Goal: Task Accomplishment & Management: Use online tool/utility

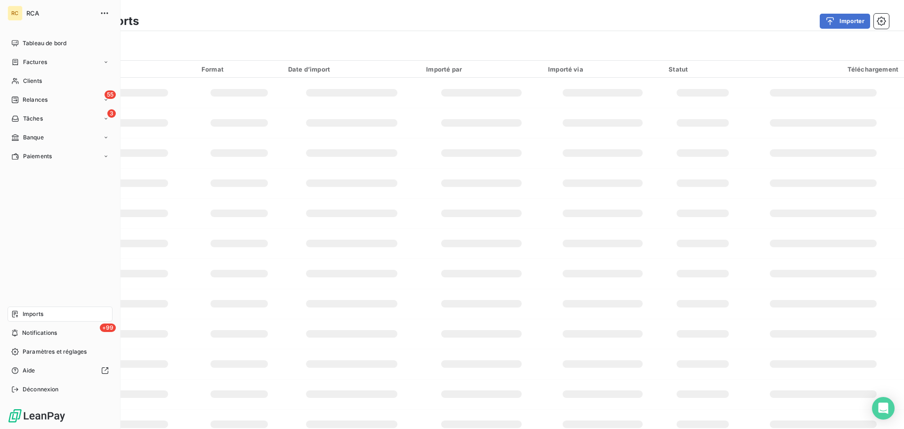
click at [33, 312] on span "Imports" at bounding box center [33, 314] width 21 height 8
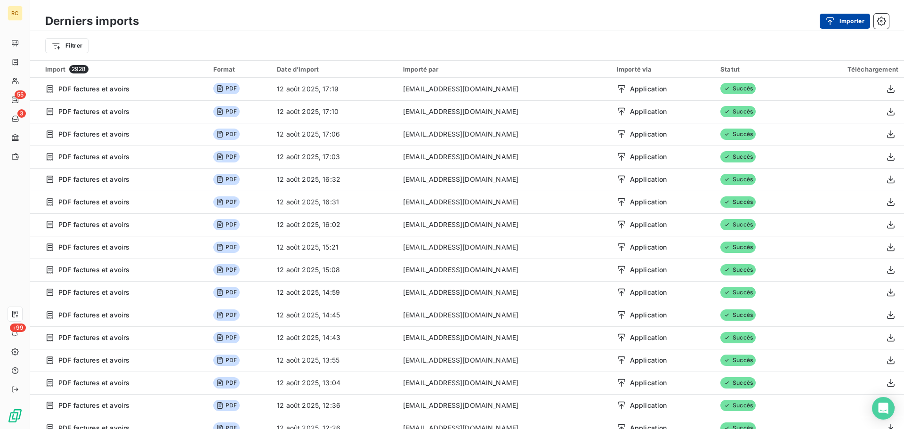
click at [856, 21] on button "Importer" at bounding box center [844, 21] width 50 height 15
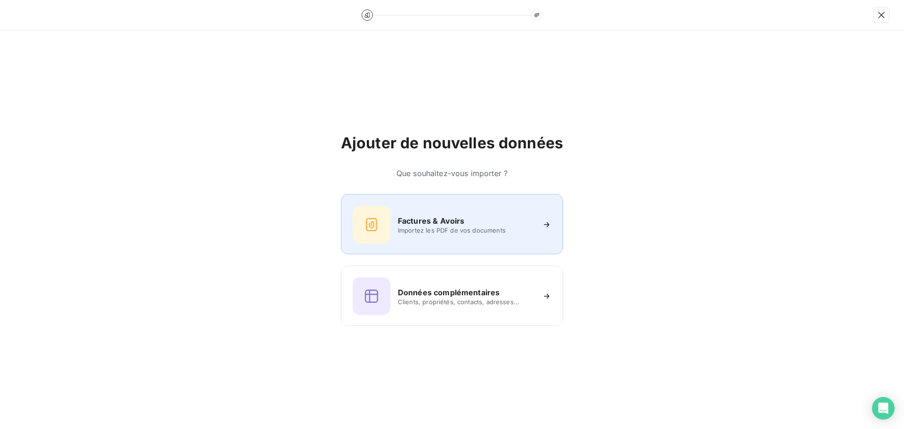
click at [444, 212] on div "Factures & Avoirs Importez les PDF de vos documents" at bounding box center [452, 225] width 199 height 38
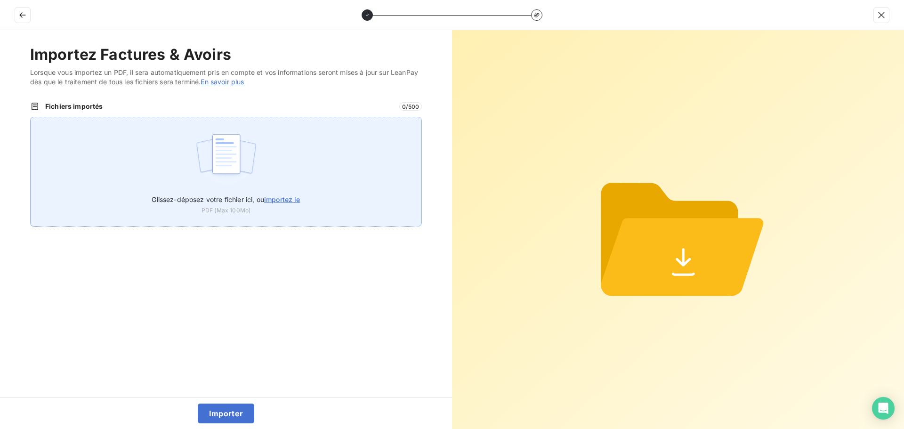
click at [186, 197] on span "Glissez-déposez votre fichier ici, ou importez le" at bounding box center [226, 199] width 148 height 8
click at [31, 117] on input "Glissez-déposez votre fichier ici, ou importez le" at bounding box center [30, 117] width 0 height 0
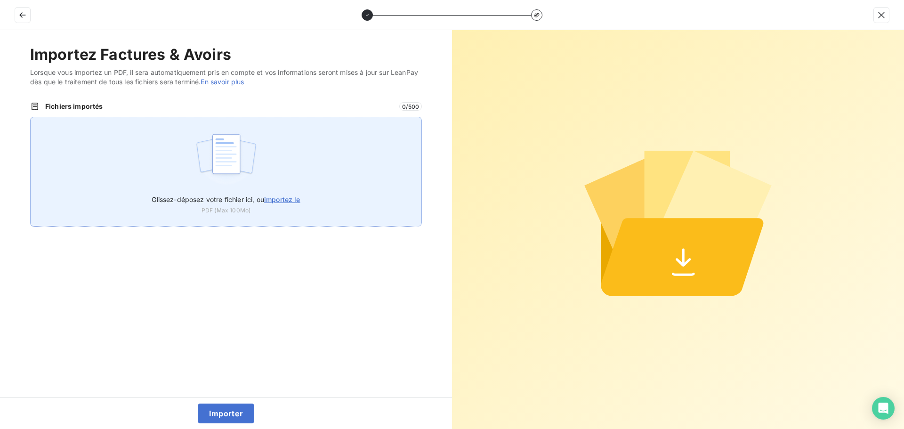
type input "C:\fakepath\FC38509.pdf"
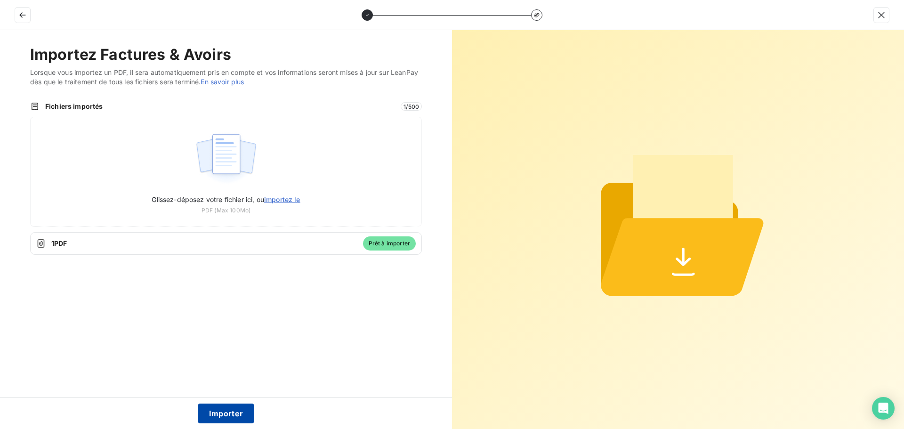
click at [220, 408] on button "Importer" at bounding box center [226, 413] width 57 height 20
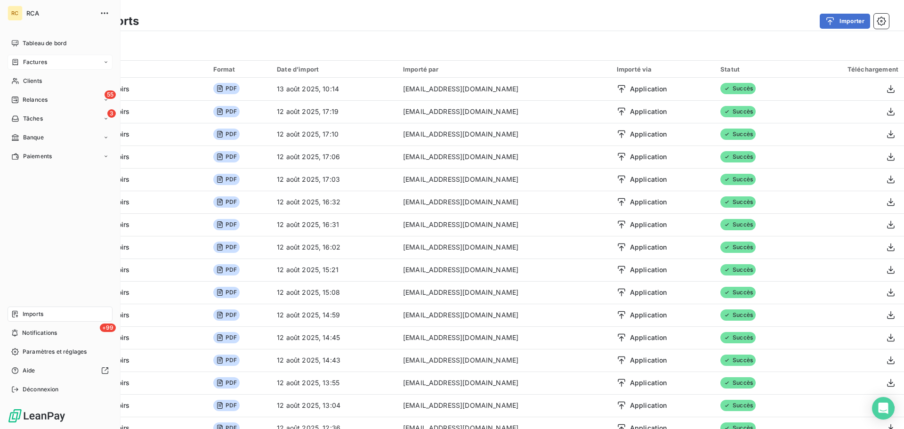
click at [31, 64] on span "Factures" at bounding box center [35, 62] width 24 height 8
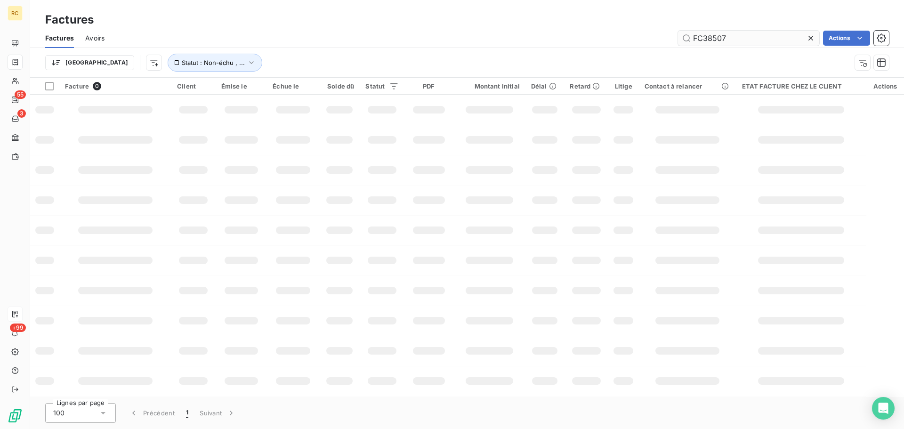
click at [736, 37] on input "FC38507" at bounding box center [748, 38] width 141 height 15
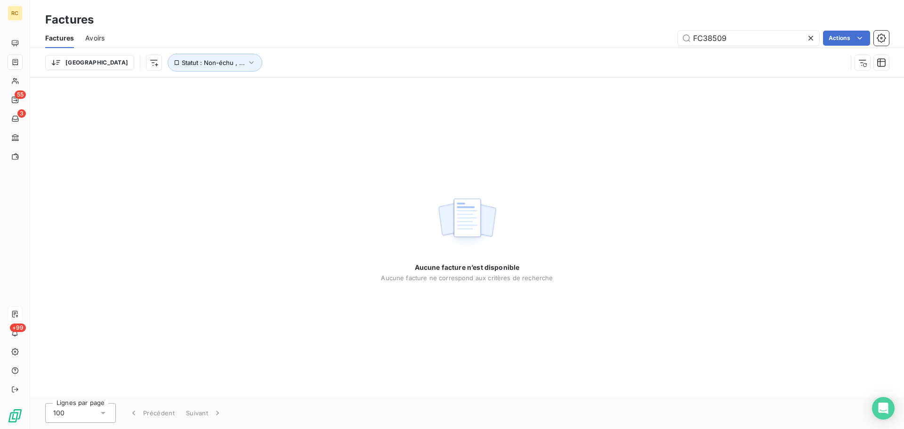
type input "FC38509"
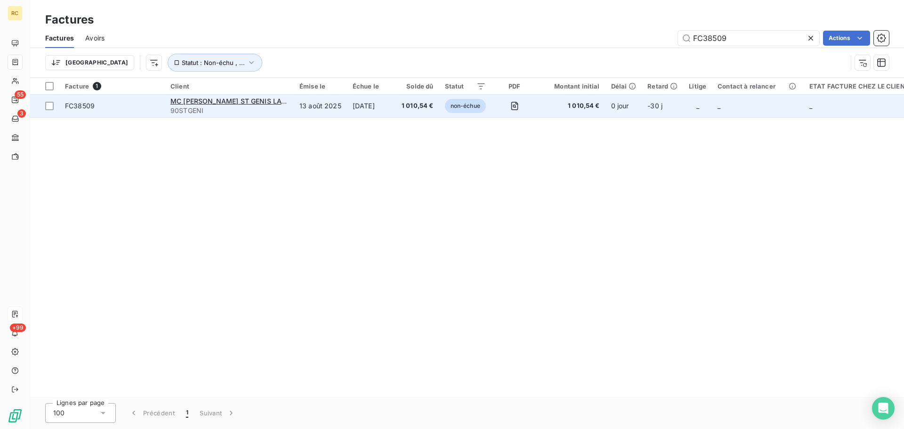
click at [77, 106] on span "FC38509" at bounding box center [80, 106] width 30 height 8
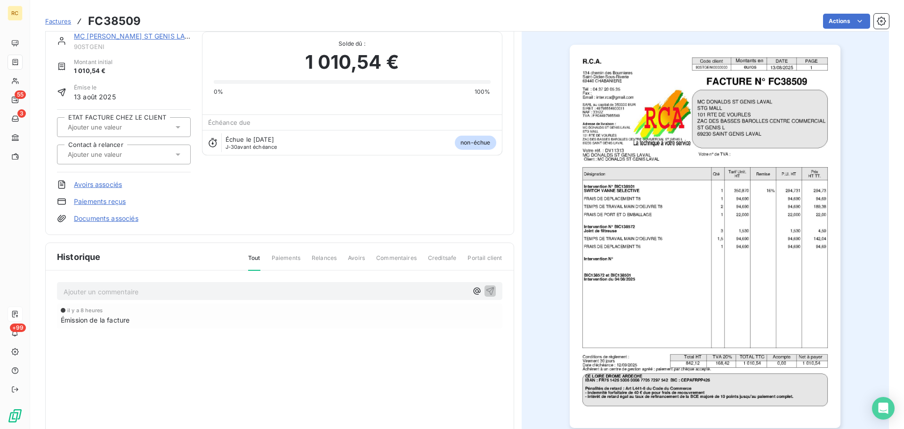
scroll to position [48, 0]
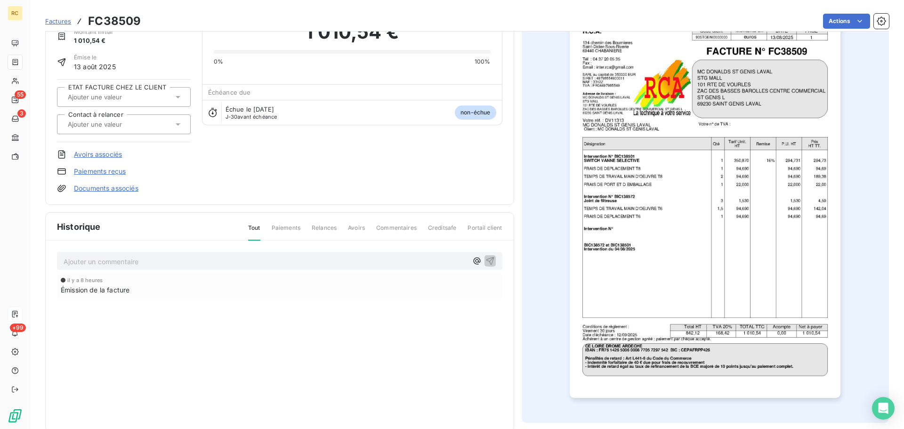
click at [87, 186] on link "Documents associés" at bounding box center [106, 188] width 64 height 9
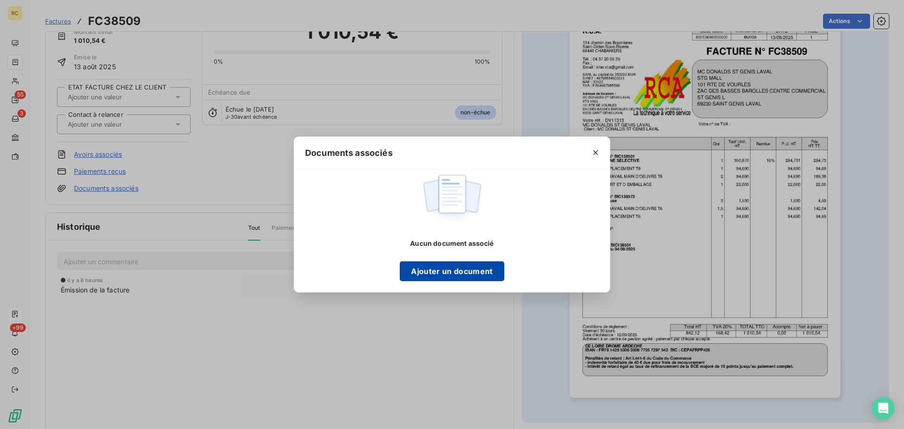
click at [465, 272] on button "Ajouter un document" at bounding box center [452, 271] width 104 height 20
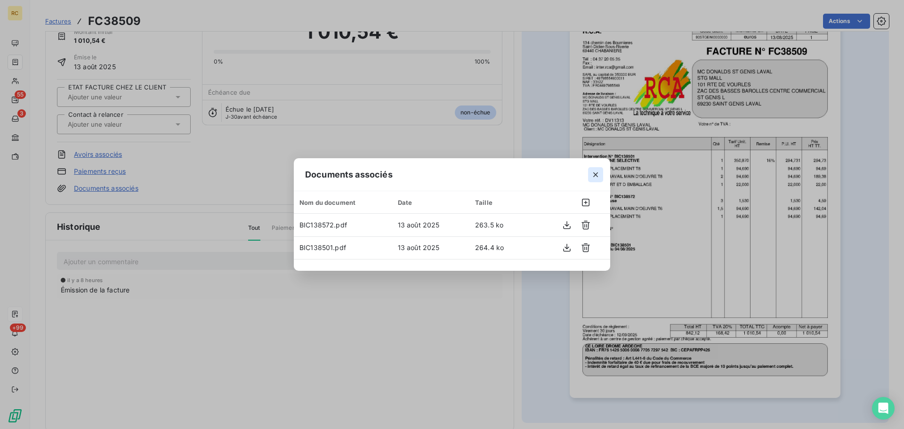
click at [593, 177] on icon "button" at bounding box center [595, 174] width 9 height 9
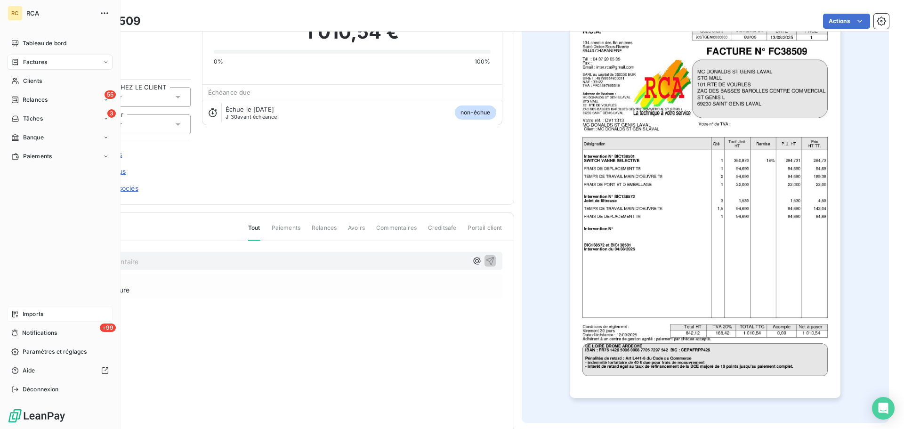
click at [14, 313] on icon at bounding box center [15, 314] width 6 height 7
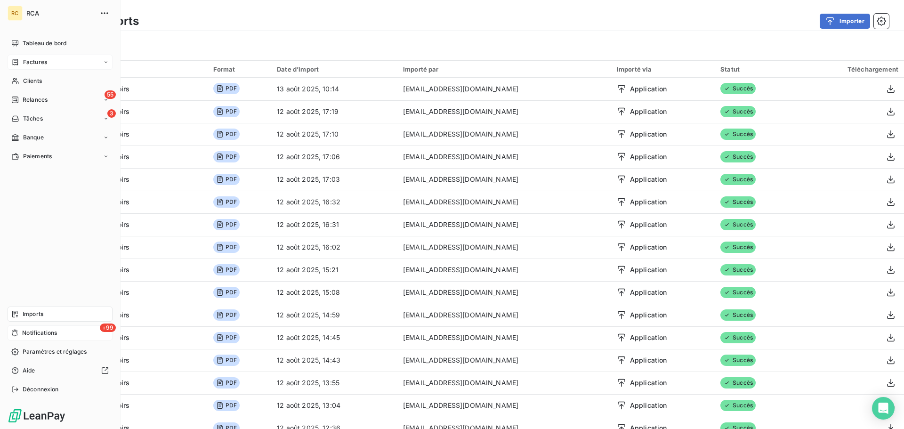
click at [10, 330] on div "+99 Notifications" at bounding box center [60, 332] width 105 height 15
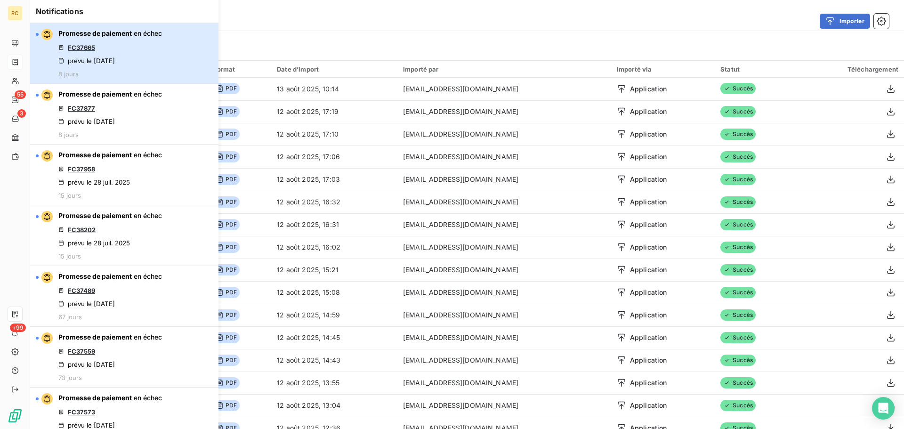
click at [131, 51] on div "Promesse de paiement en échec FC37665 prévu le [DATE] 8 jours" at bounding box center [110, 53] width 104 height 49
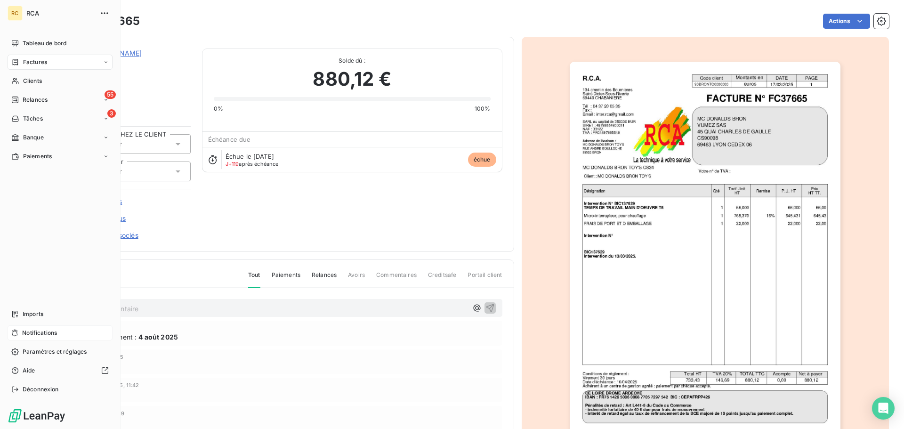
click at [48, 332] on span "Notifications" at bounding box center [39, 333] width 35 height 8
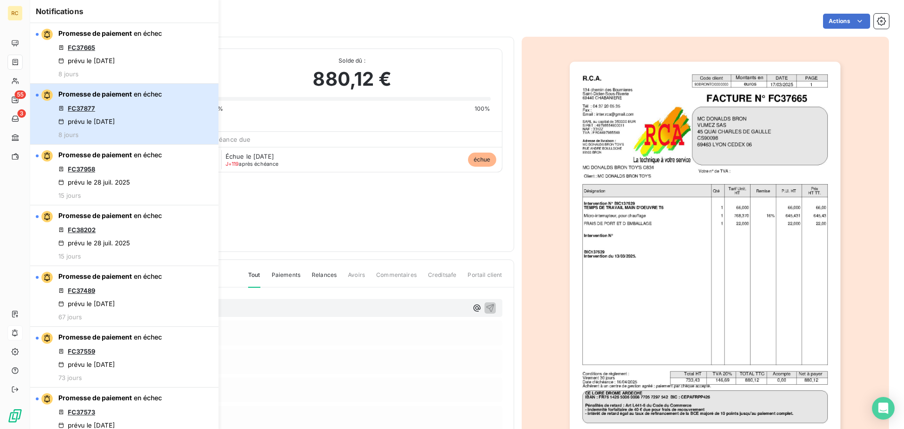
click at [183, 120] on button "Promesse de paiement en échec FC37877 prévu le [DATE] 8 jours" at bounding box center [124, 114] width 188 height 61
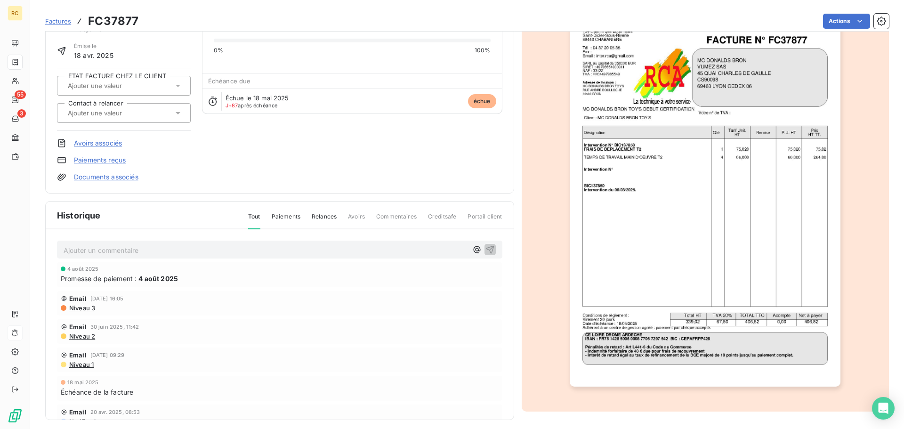
scroll to position [65, 0]
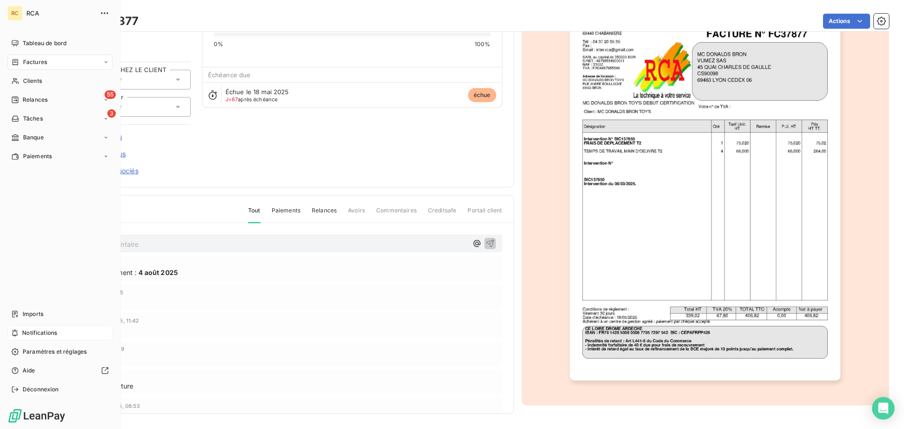
click at [66, 333] on div "Notifications" at bounding box center [60, 332] width 105 height 15
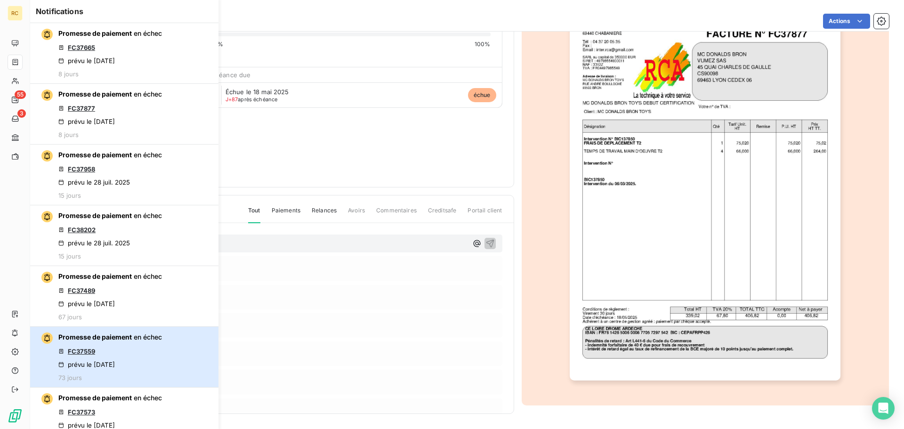
click at [127, 355] on div "Promesse de paiement en échec FC37559 prévu le [DATE] 73 jours" at bounding box center [110, 356] width 104 height 49
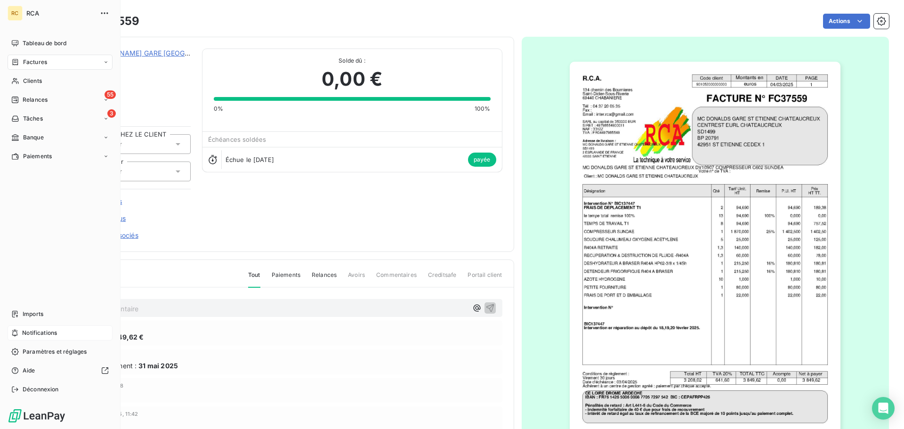
click at [46, 332] on span "Notifications" at bounding box center [39, 333] width 35 height 8
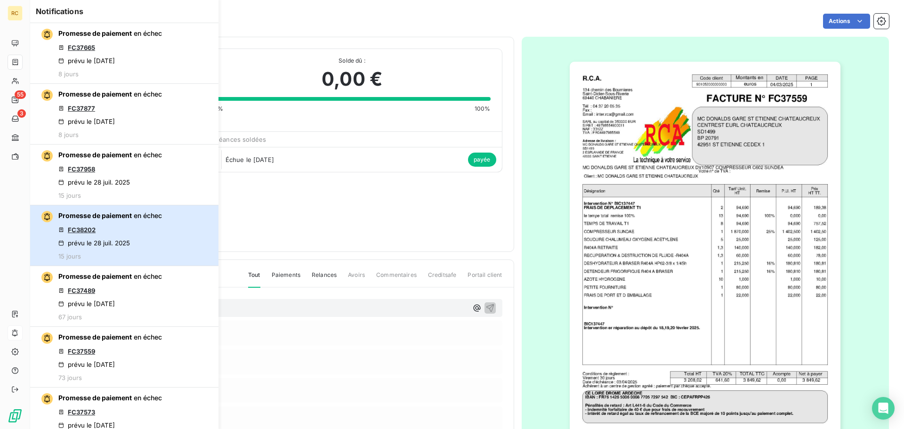
click at [152, 244] on div "Promesse de paiement en échec FC38202 prévu le [DATE] 15 jours" at bounding box center [110, 235] width 104 height 49
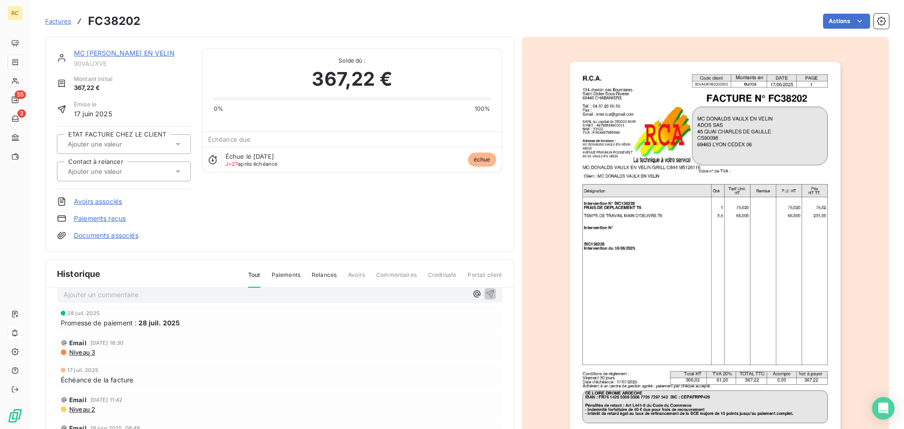
scroll to position [20, 0]
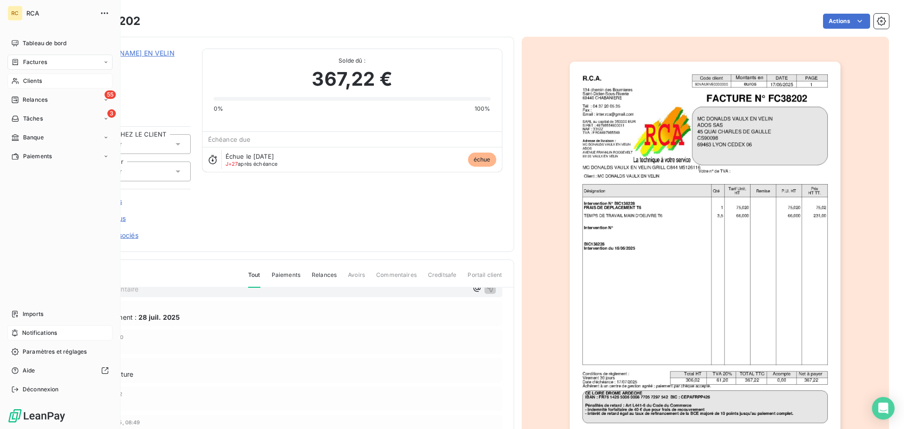
click at [40, 78] on span "Clients" at bounding box center [32, 81] width 19 height 8
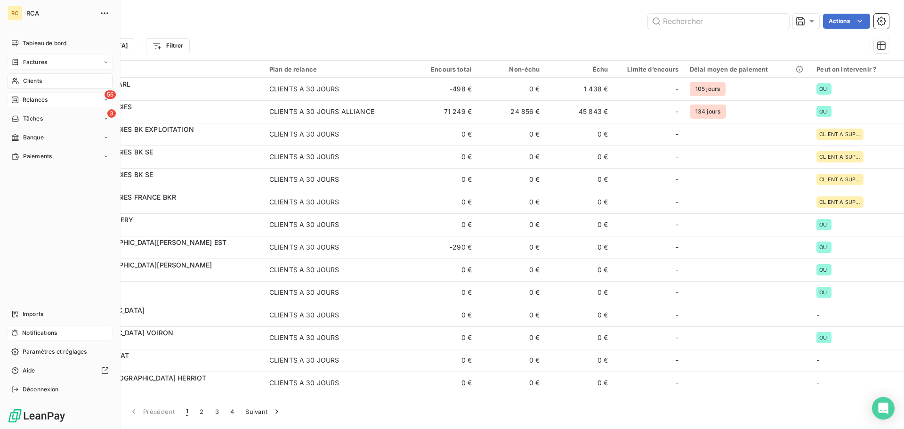
click at [32, 102] on span "Relances" at bounding box center [35, 100] width 25 height 8
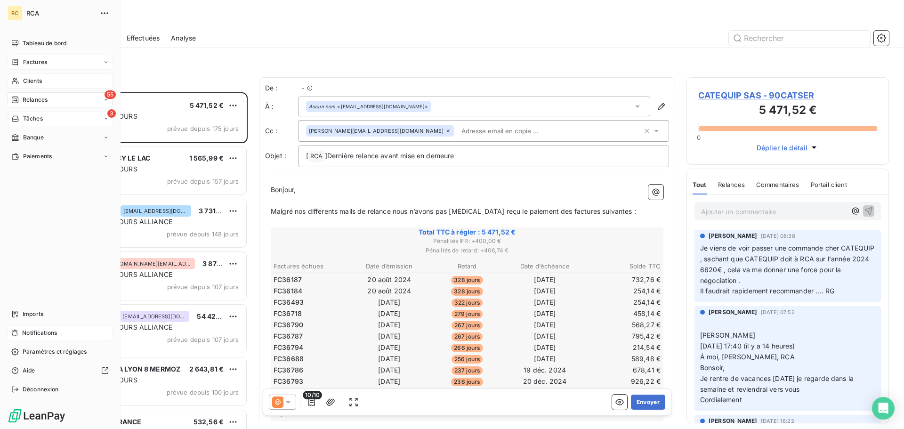
scroll to position [329, 195]
click at [17, 115] on icon at bounding box center [15, 119] width 8 height 8
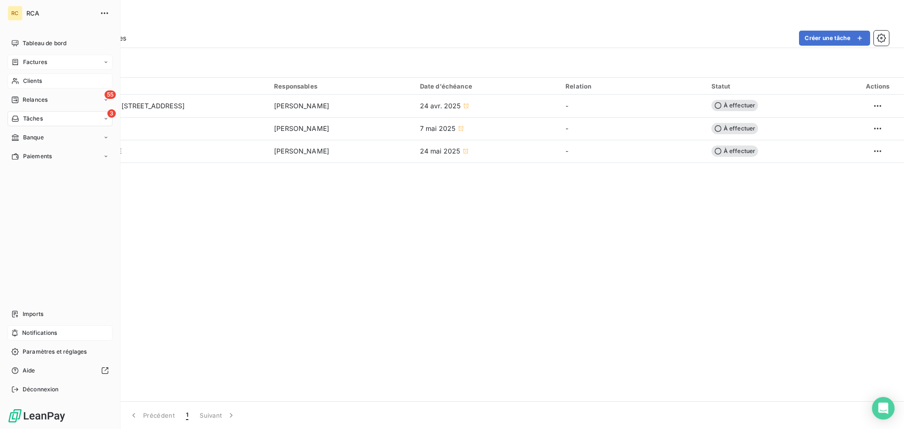
click at [21, 58] on div "Factures" at bounding box center [29, 62] width 36 height 8
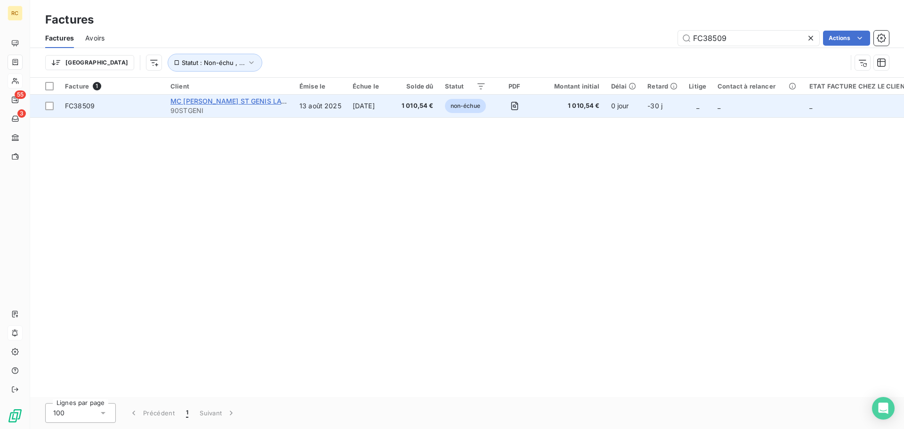
click at [210, 103] on span "MC [PERSON_NAME] ST GENIS LAVAL" at bounding box center [232, 101] width 124 height 8
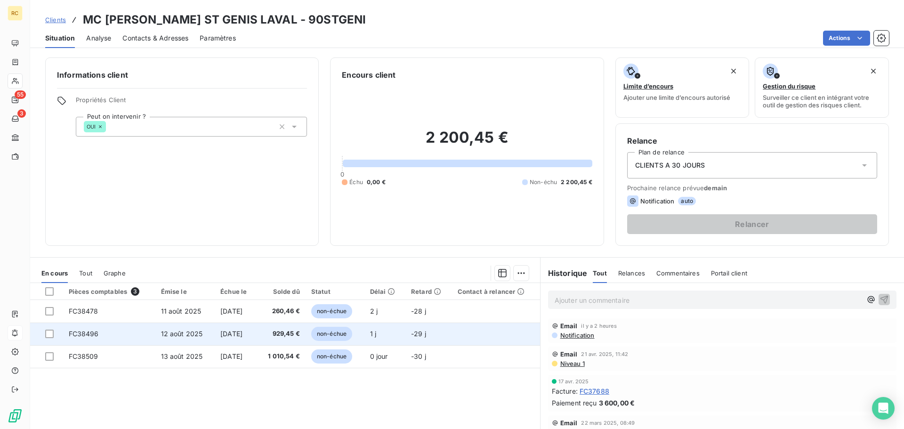
click at [140, 343] on td "FC38496" at bounding box center [109, 333] width 92 height 23
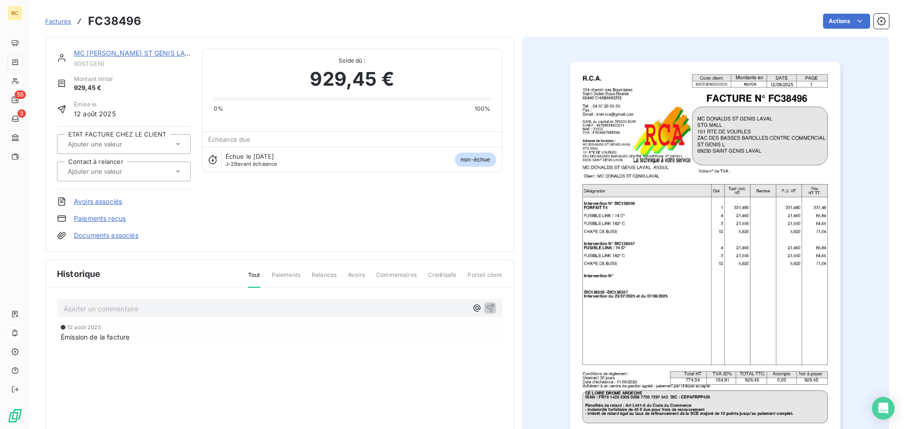
click at [158, 48] on div "MC [PERSON_NAME] ST GENIS LAVAL" at bounding box center [132, 52] width 117 height 9
click at [163, 56] on link "MC [PERSON_NAME] ST GENIS LAVAL" at bounding box center [136, 53] width 124 height 8
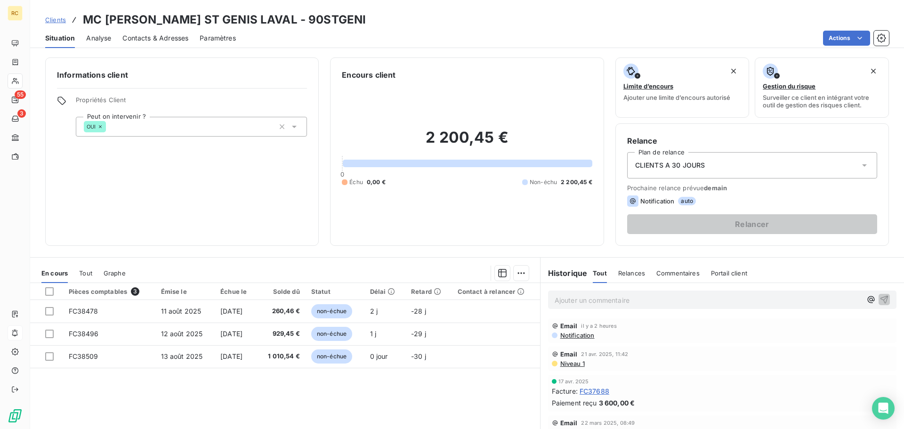
click at [575, 333] on span "Notification" at bounding box center [576, 335] width 35 height 8
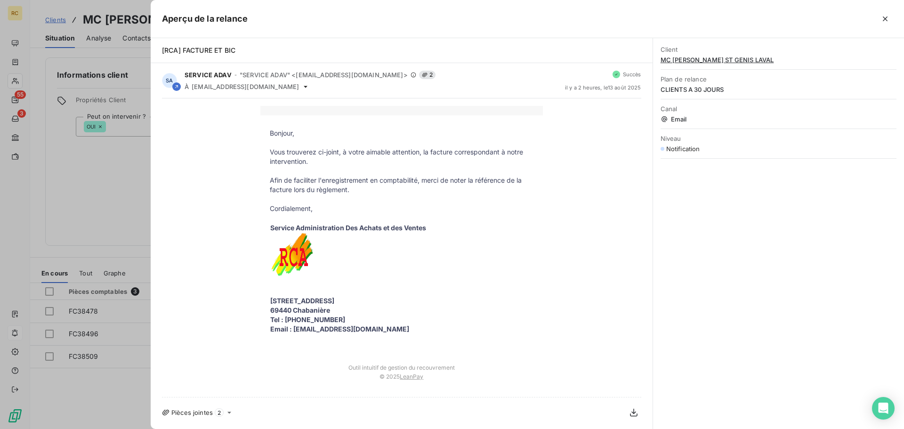
click at [226, 411] on icon at bounding box center [229, 413] width 8 height 8
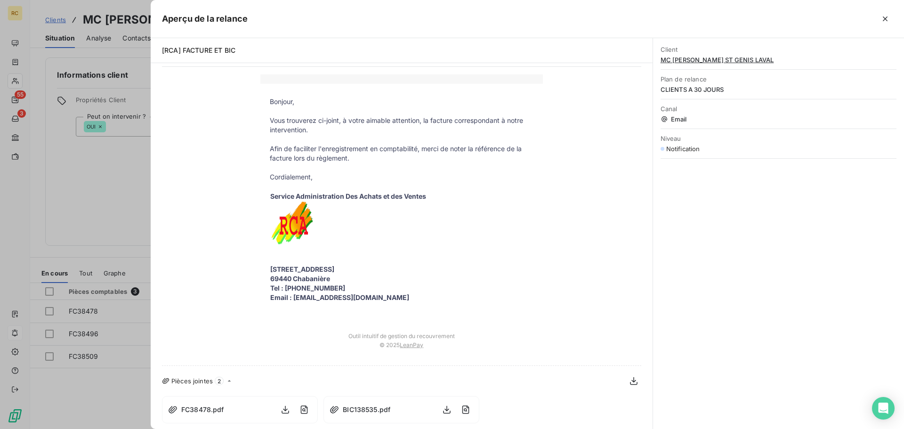
scroll to position [33, 0]
click at [114, 408] on div at bounding box center [452, 214] width 904 height 429
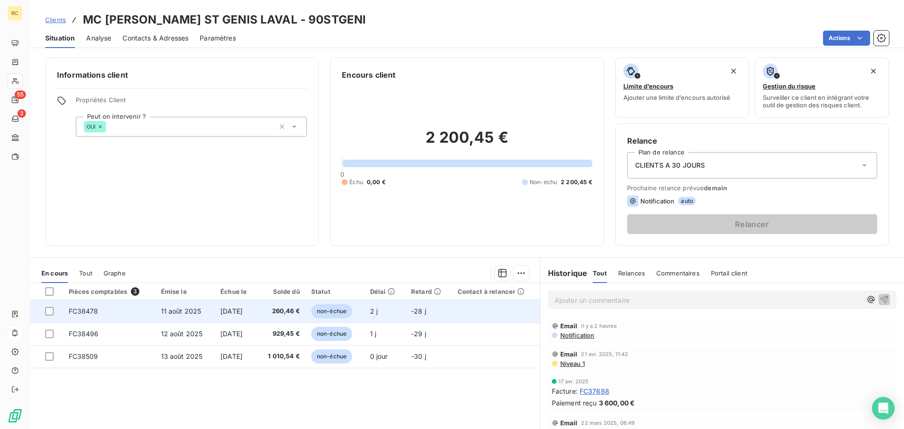
click at [176, 315] on td "11 août 2025" at bounding box center [185, 311] width 60 height 23
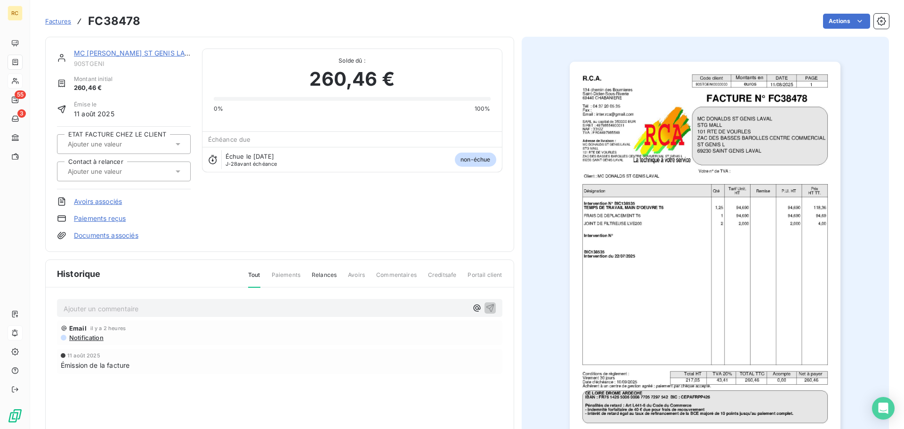
click at [129, 235] on link "Documents associés" at bounding box center [106, 235] width 64 height 9
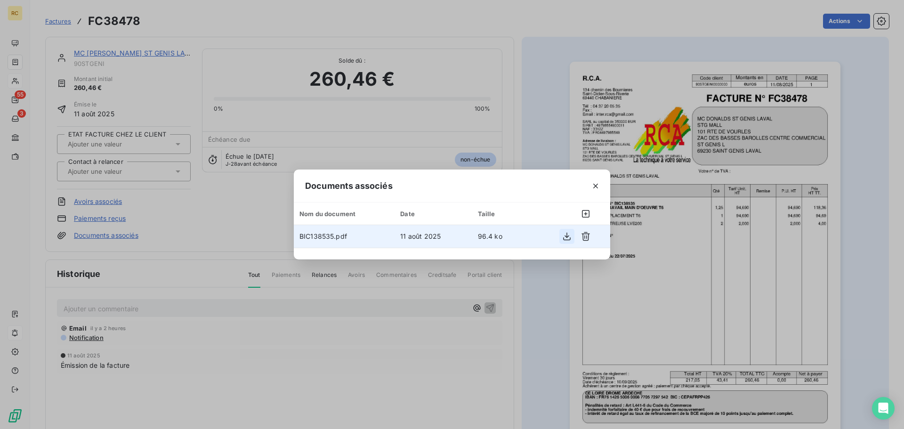
click at [561, 234] on button "button" at bounding box center [566, 236] width 15 height 15
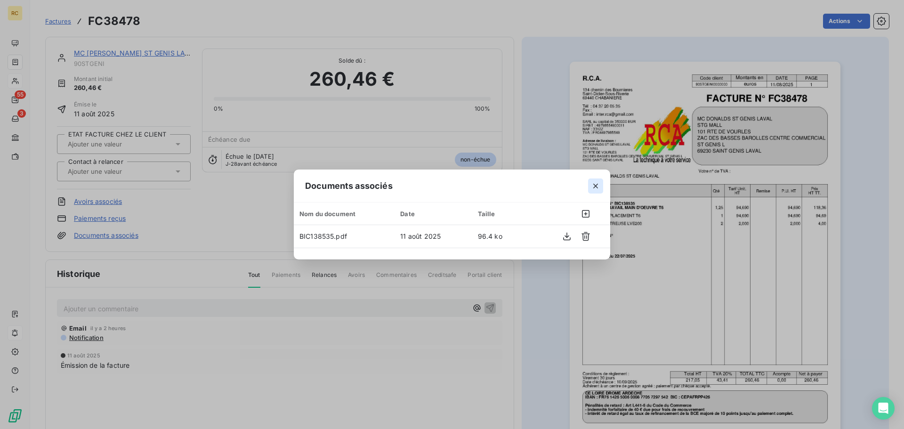
click at [598, 188] on icon "button" at bounding box center [595, 185] width 9 height 9
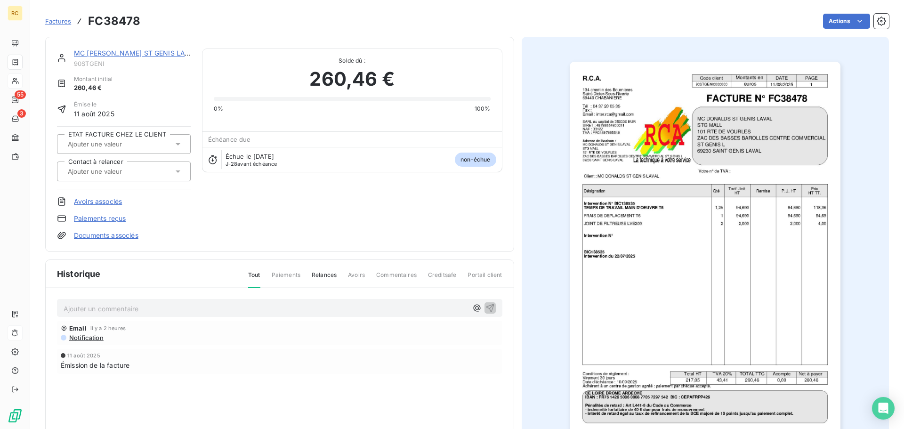
drag, startPoint x: 97, startPoint y: 13, endPoint x: 104, endPoint y: 17, distance: 8.6
click at [104, 17] on h3 "FC38478" at bounding box center [114, 21] width 52 height 17
click at [106, 16] on h3 "FC38478" at bounding box center [114, 21] width 52 height 17
click at [101, 233] on link "Documents associés" at bounding box center [106, 235] width 64 height 9
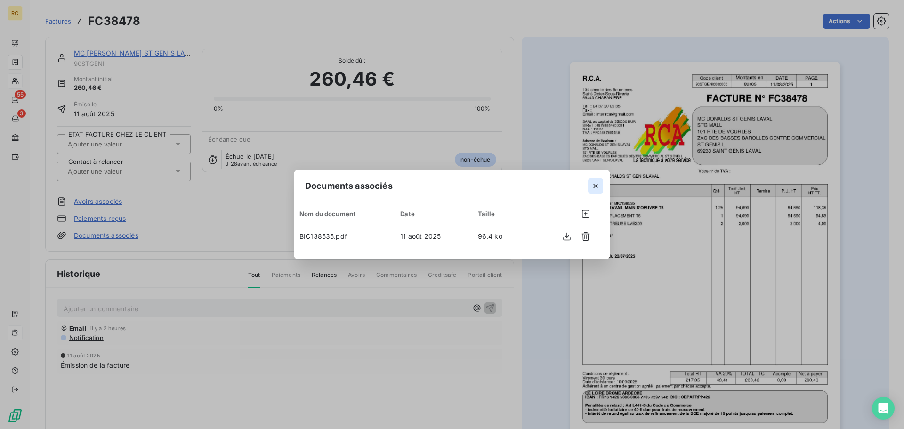
click at [595, 186] on icon "button" at bounding box center [595, 185] width 9 height 9
